Goal: Transaction & Acquisition: Purchase product/service

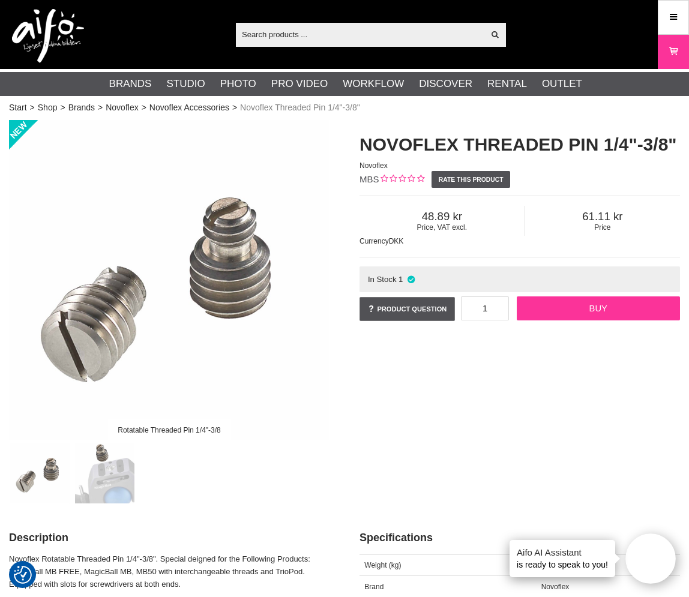
click at [600, 306] on link "Buy" at bounding box center [597, 308] width 163 height 24
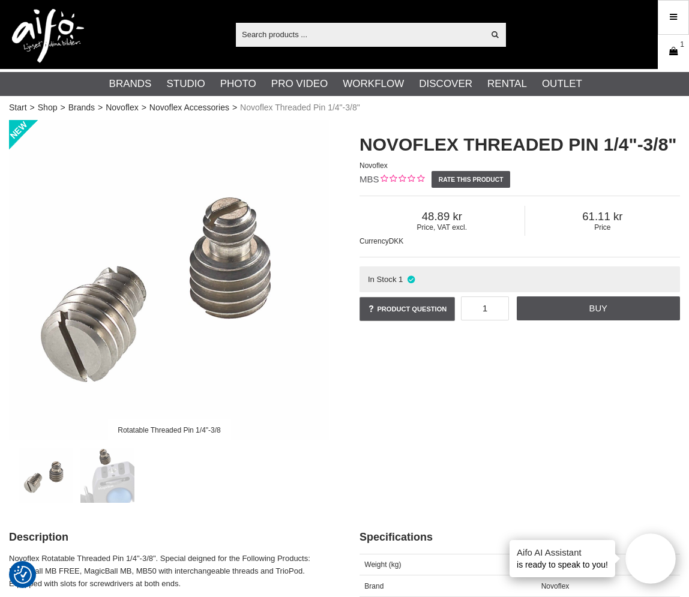
click at [672, 49] on icon at bounding box center [673, 51] width 12 height 13
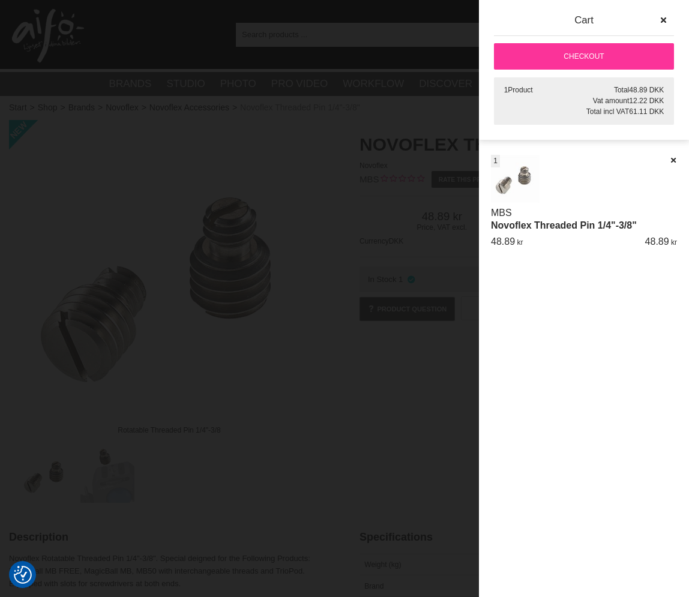
click at [593, 59] on link "Checkout" at bounding box center [584, 56] width 180 height 26
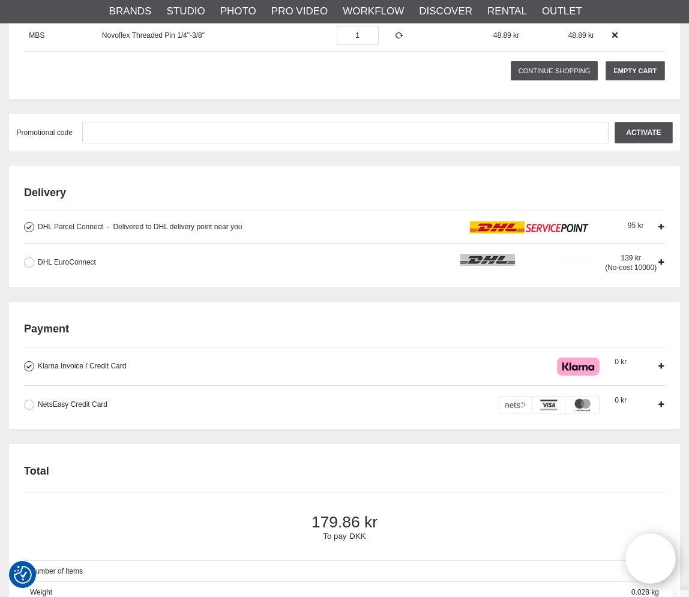
scroll to position [280, 0]
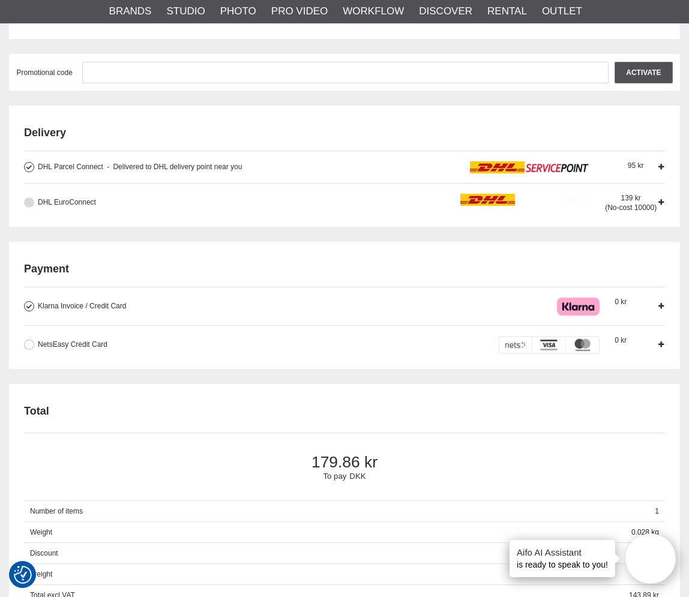
click at [29, 203] on button at bounding box center [29, 202] width 10 height 10
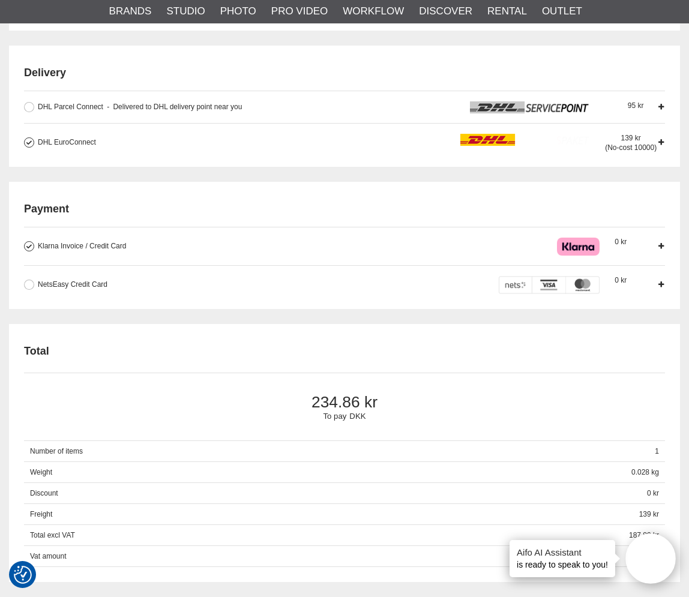
scroll to position [380, 0]
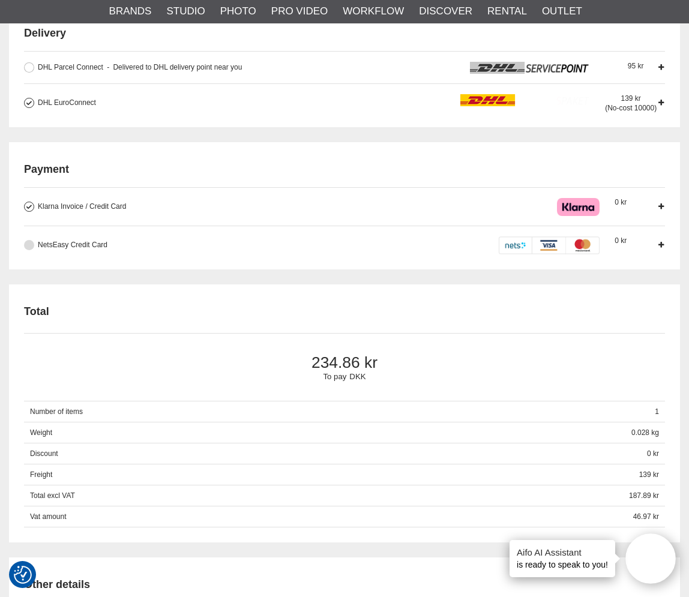
click at [25, 244] on button at bounding box center [29, 245] width 10 height 10
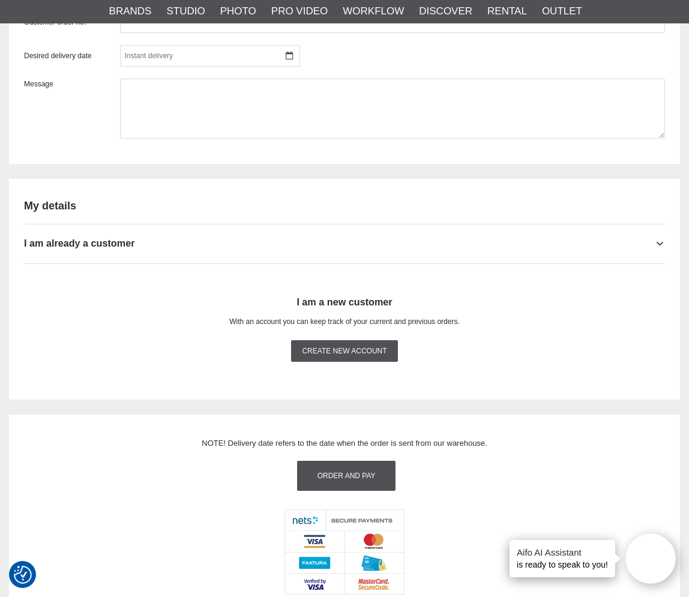
scroll to position [979, 0]
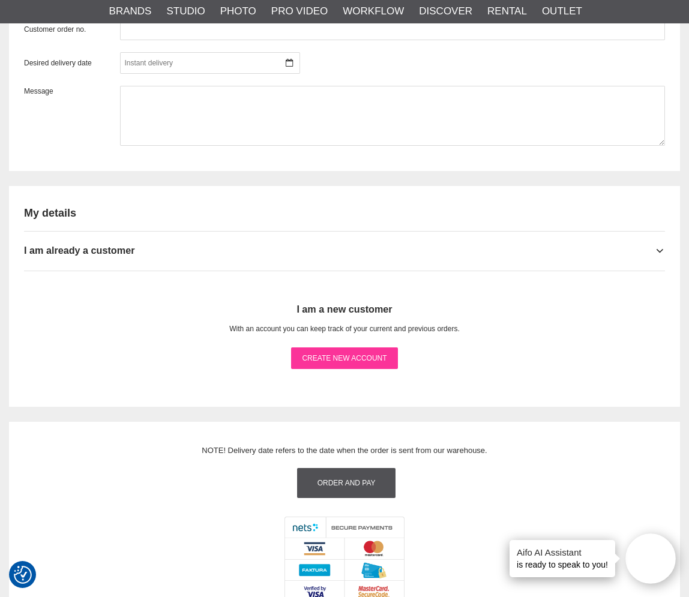
click at [338, 361] on link "Create new account" at bounding box center [344, 358] width 106 height 22
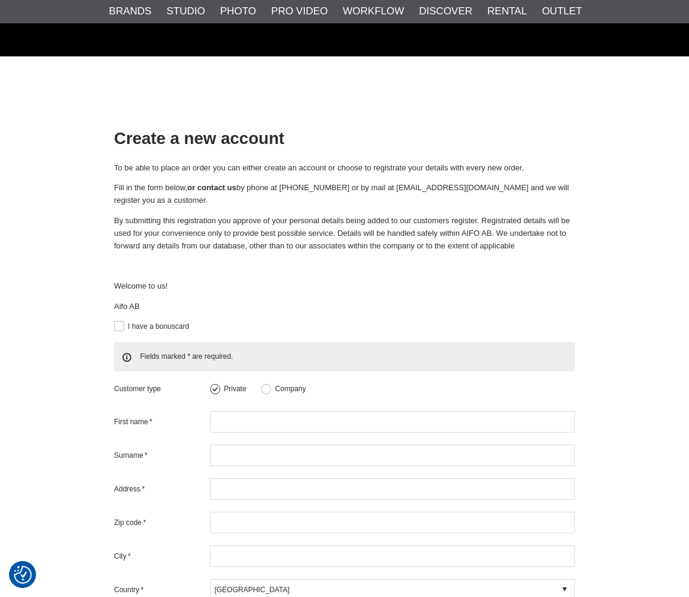
click at [566, 584] on icon at bounding box center [564, 589] width 4 height 11
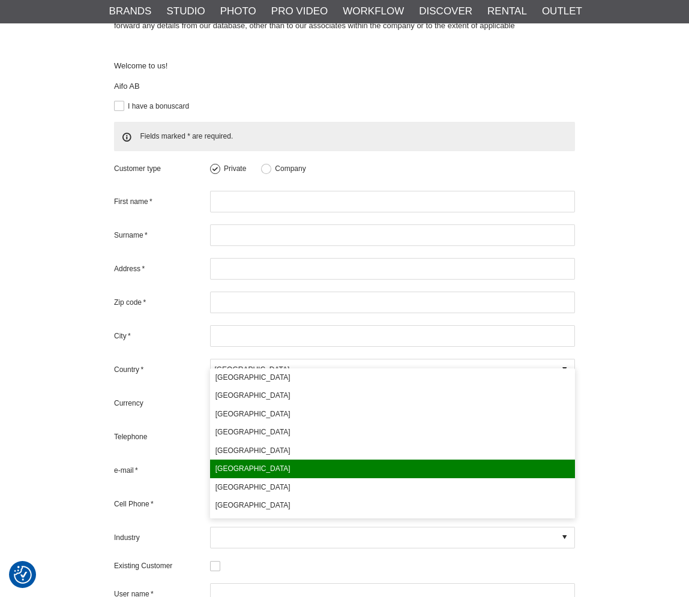
scroll to position [82, 0]
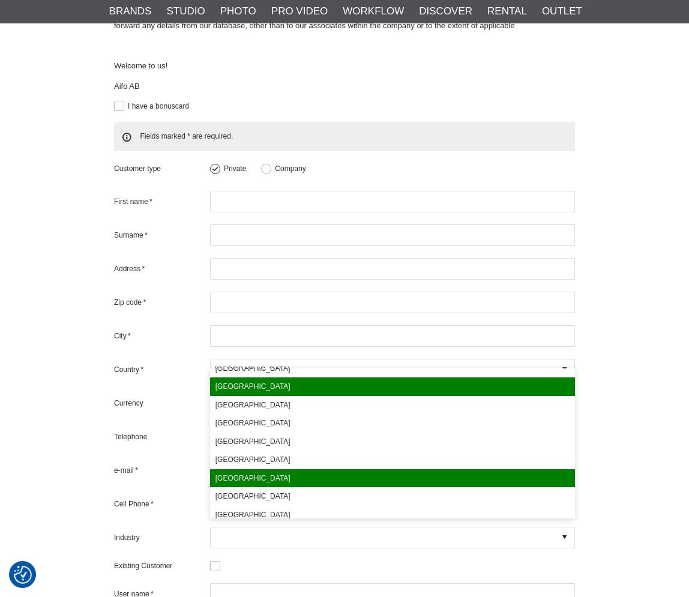
click at [415, 476] on div "[GEOGRAPHIC_DATA]" at bounding box center [392, 478] width 365 height 19
type input "[GEOGRAPHIC_DATA]"
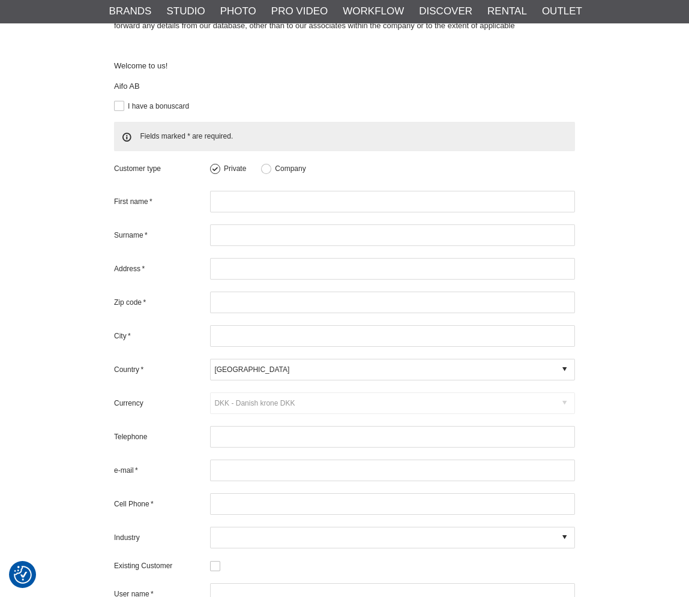
type input "EUR - Euro €"
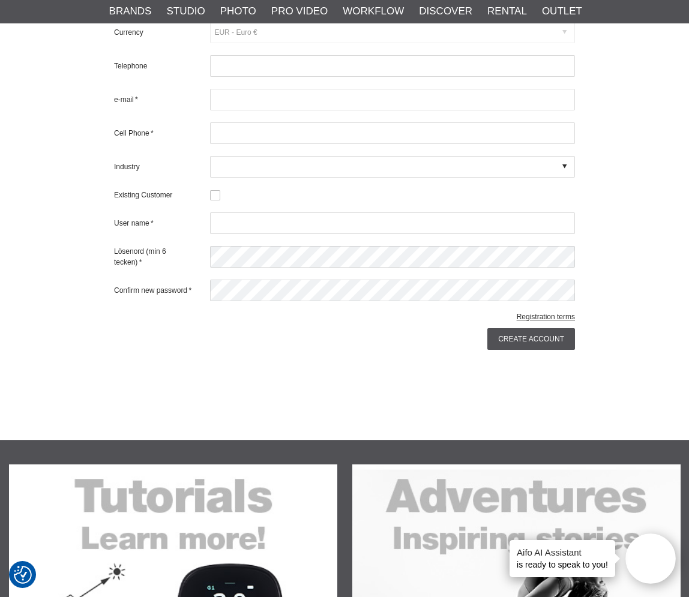
scroll to position [596, 0]
